Goal: Find specific page/section: Find specific page/section

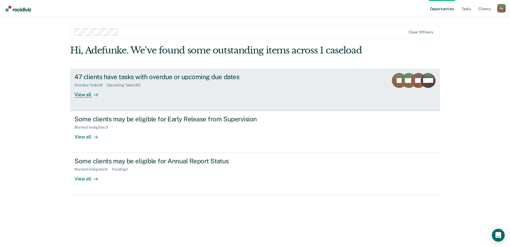
click at [88, 93] on div "View all" at bounding box center [89, 92] width 30 height 10
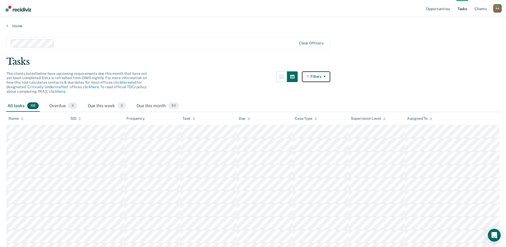
click at [324, 75] on icon "button" at bounding box center [324, 76] width 4 height 4
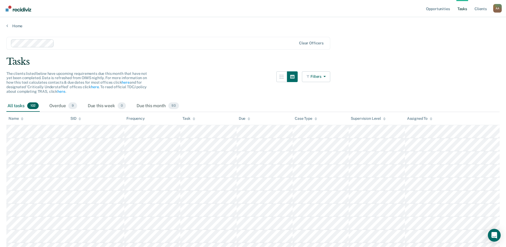
click at [464, 9] on link "Tasks" at bounding box center [463, 8] width 12 height 17
